Goal: Navigation & Orientation: Go to known website

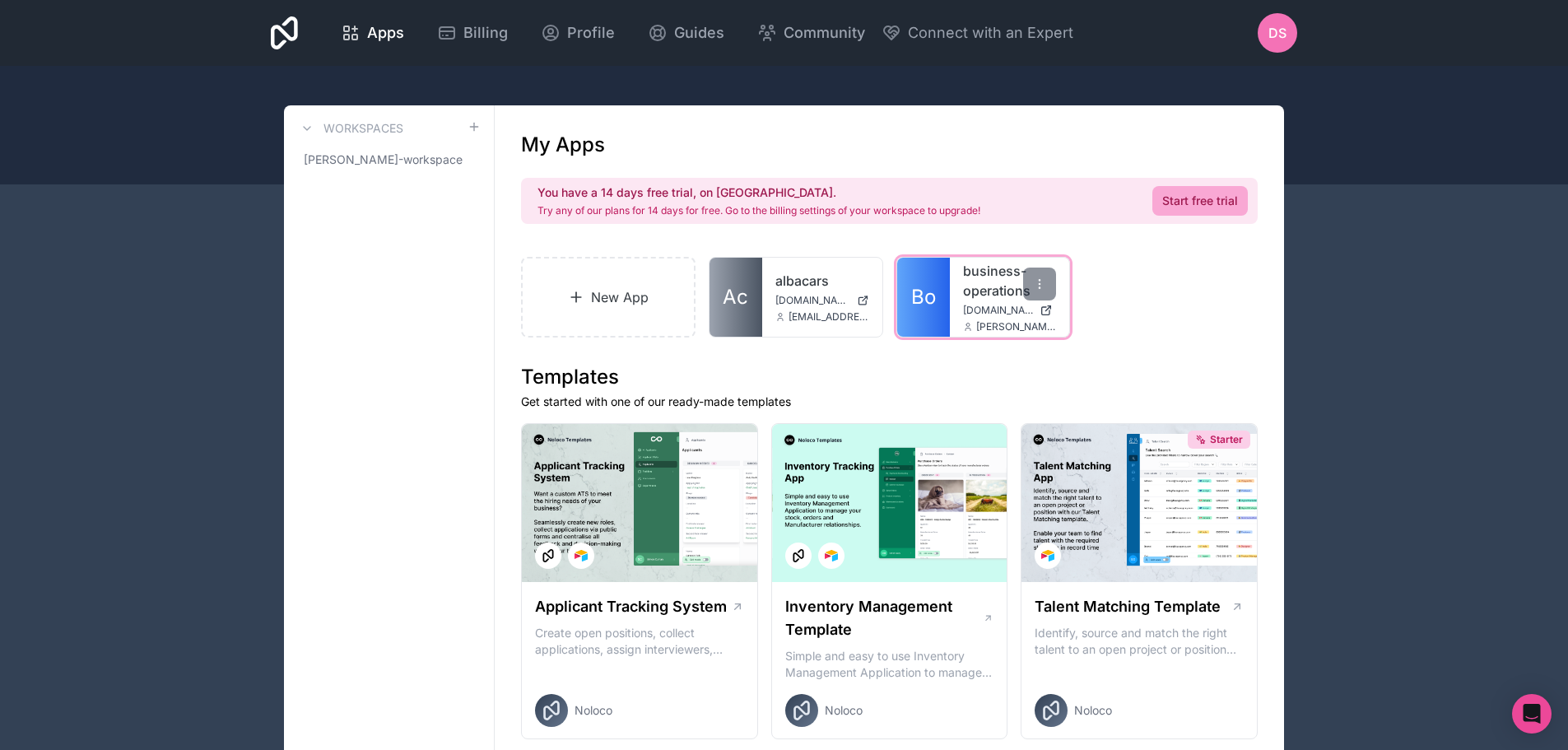
click at [933, 287] on span "Bo" at bounding box center [923, 297] width 25 height 26
